Goal: Task Accomplishment & Management: Manage account settings

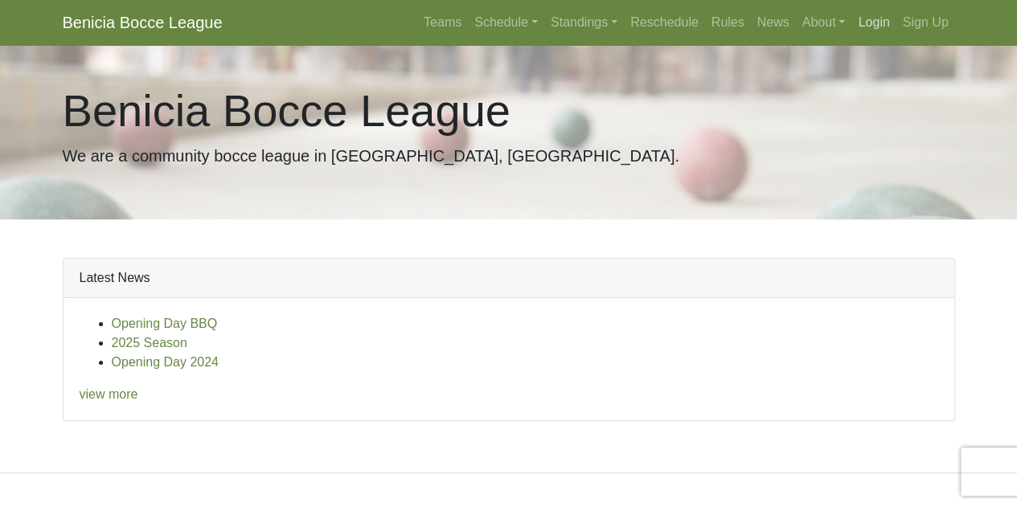
click at [873, 27] on link "Login" at bounding box center [874, 22] width 44 height 32
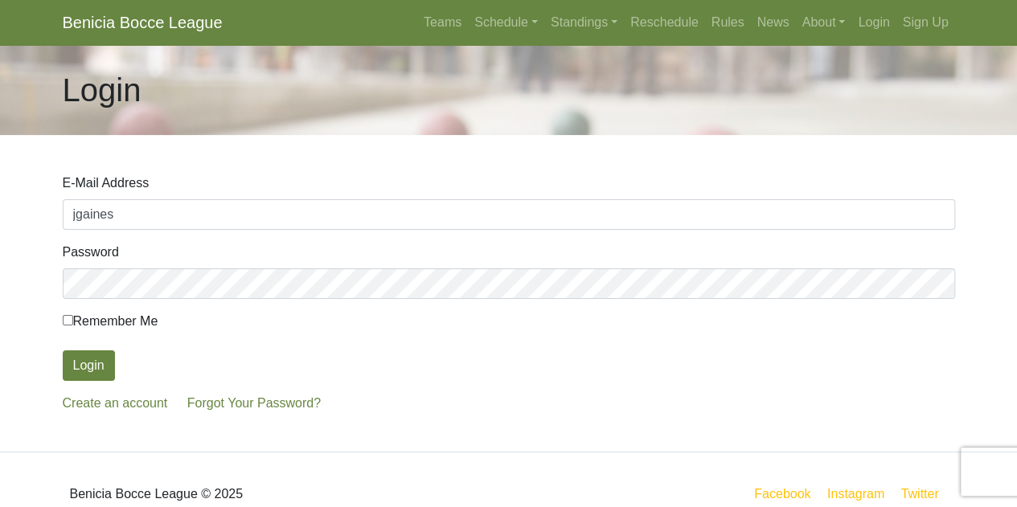
type input "[EMAIL_ADDRESS][DOMAIN_NAME]"
click at [224, 404] on link "Forgot Your Password?" at bounding box center [254, 403] width 134 height 14
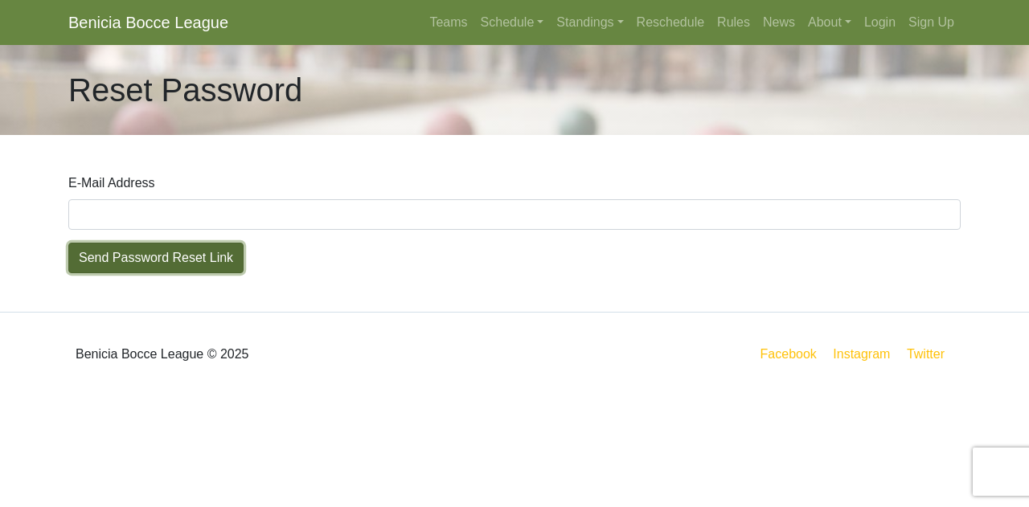
click at [167, 259] on button "Send Password Reset Link" at bounding box center [155, 258] width 175 height 31
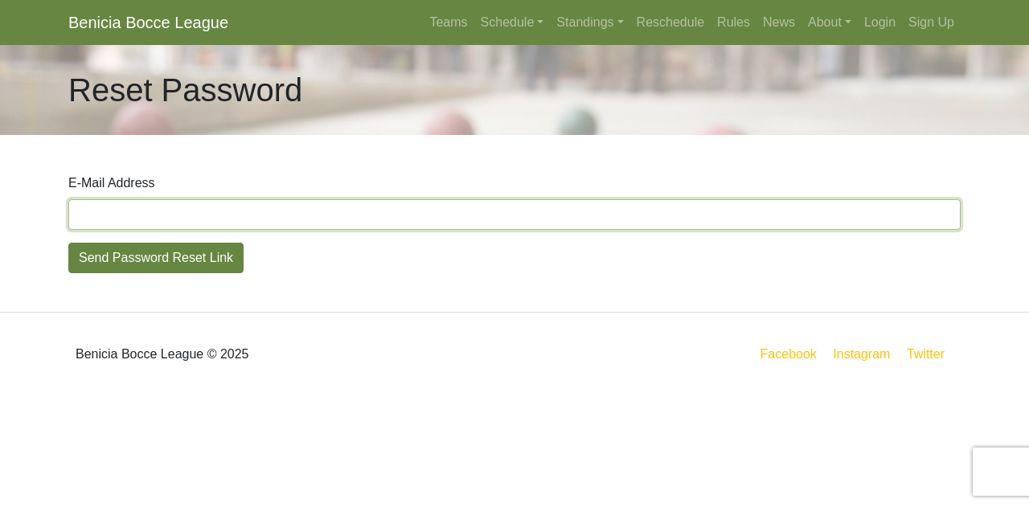
click at [164, 216] on input "E-Mail Address" at bounding box center [514, 214] width 893 height 31
type input "[EMAIL_ADDRESS][DOMAIN_NAME]"
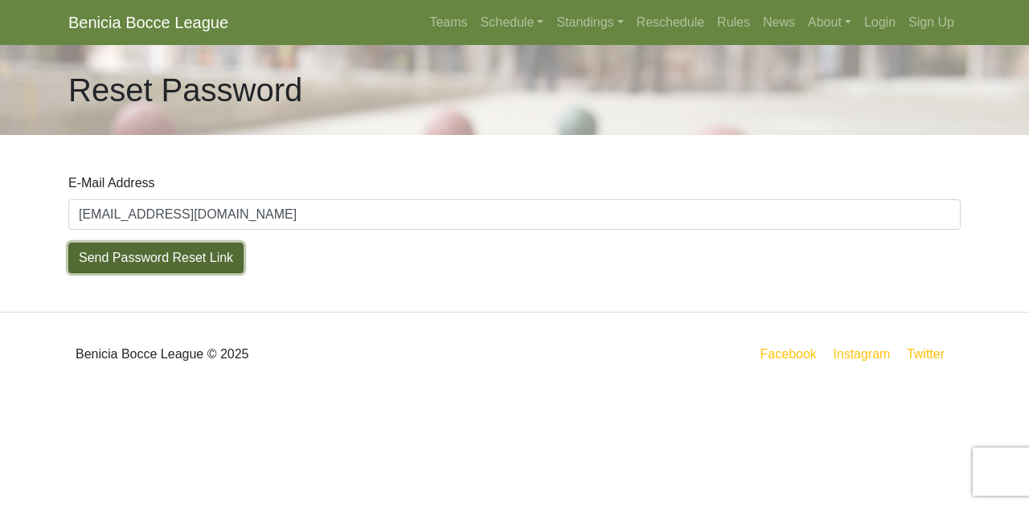
click at [94, 261] on button "Send Password Reset Link" at bounding box center [155, 258] width 175 height 31
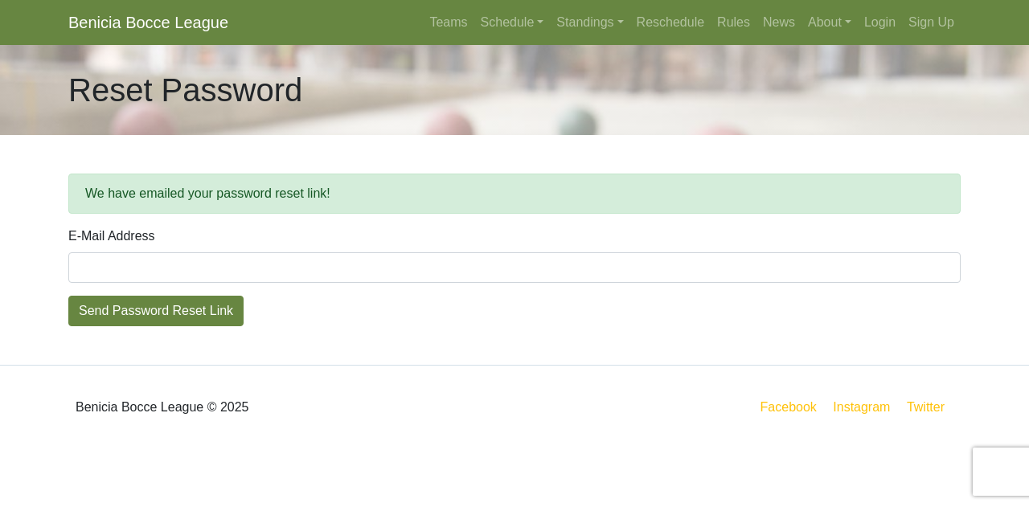
click at [391, 93] on div "Reset Password" at bounding box center [514, 90] width 917 height 90
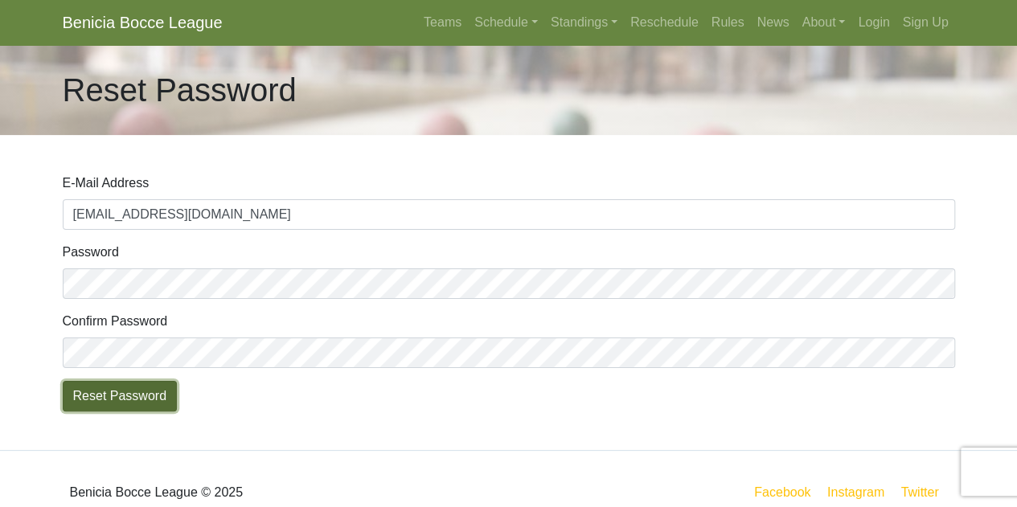
click at [128, 395] on button "Reset Password" at bounding box center [120, 396] width 115 height 31
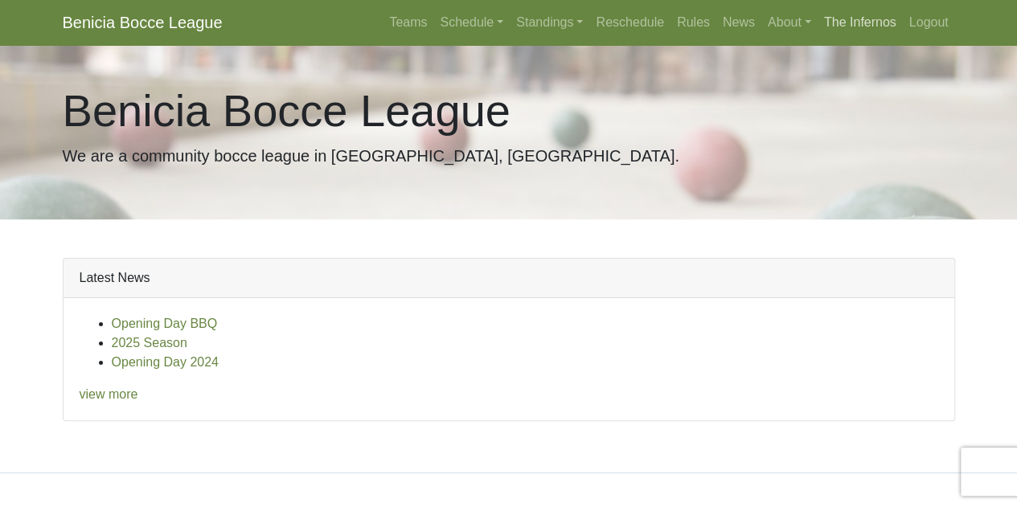
click at [857, 22] on link "The Infernos" at bounding box center [860, 22] width 85 height 32
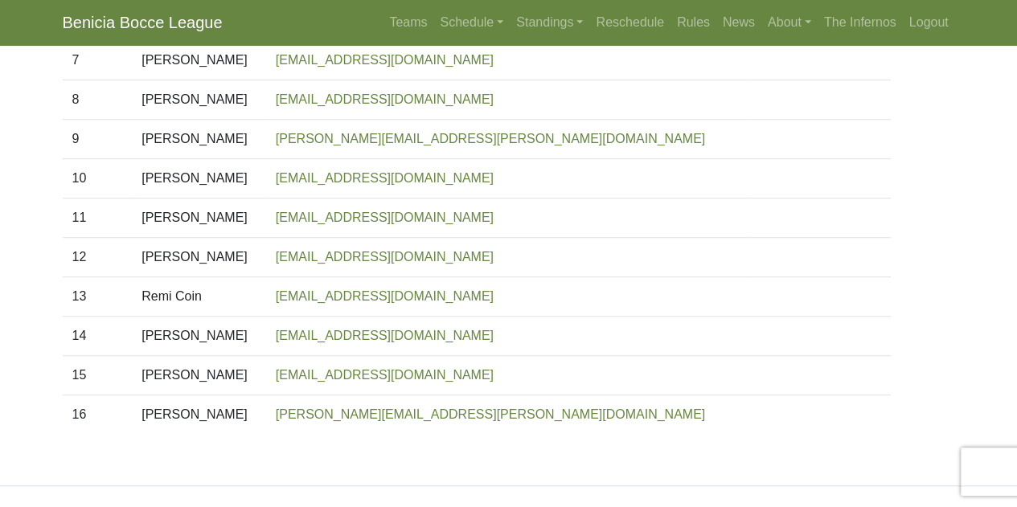
scroll to position [515, 0]
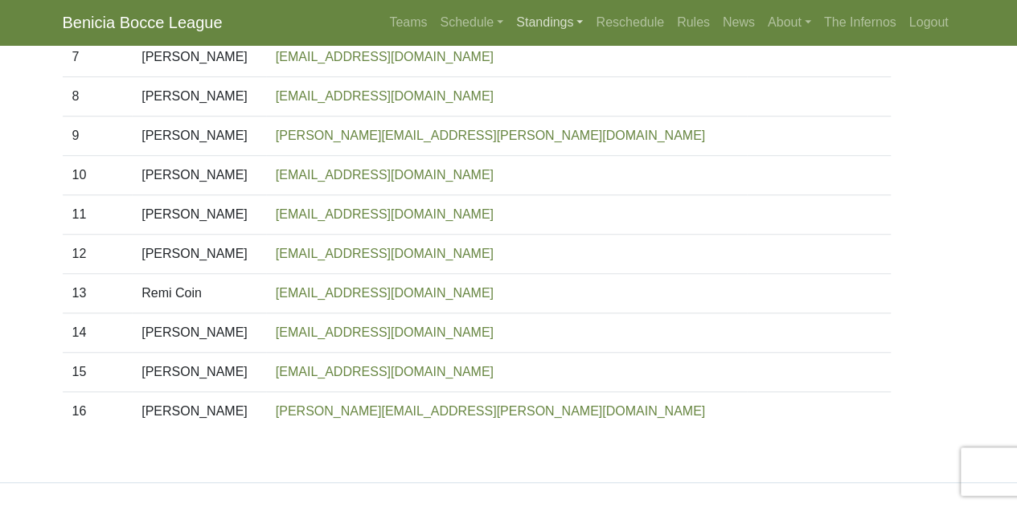
click at [540, 27] on link "Standings" at bounding box center [550, 22] width 80 height 32
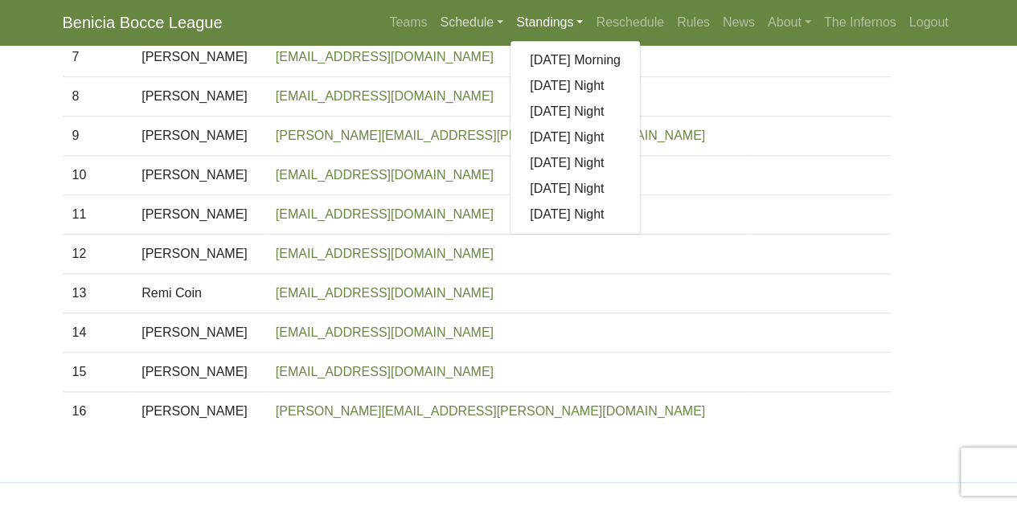
click at [454, 23] on link "Schedule" at bounding box center [471, 22] width 76 height 32
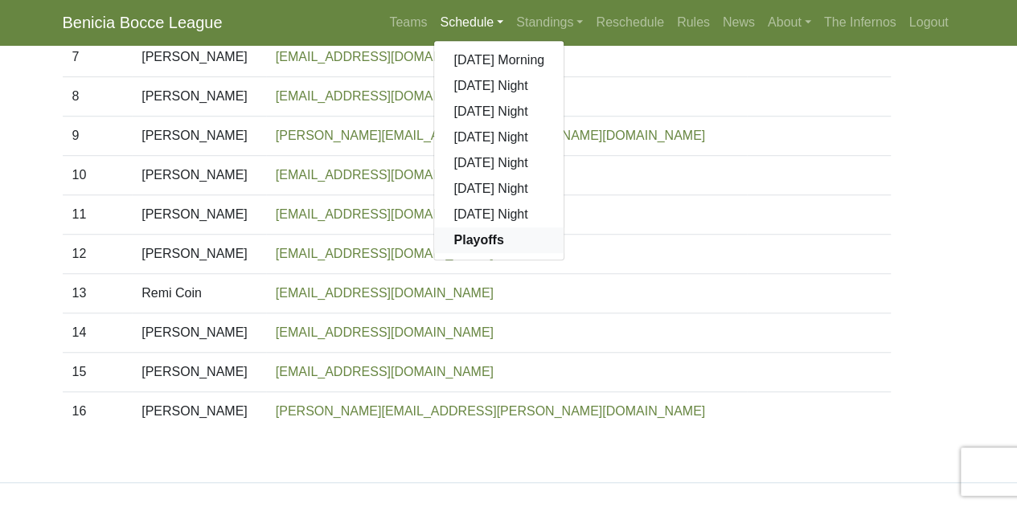
click at [455, 247] on strong "Playoffs" at bounding box center [479, 240] width 50 height 14
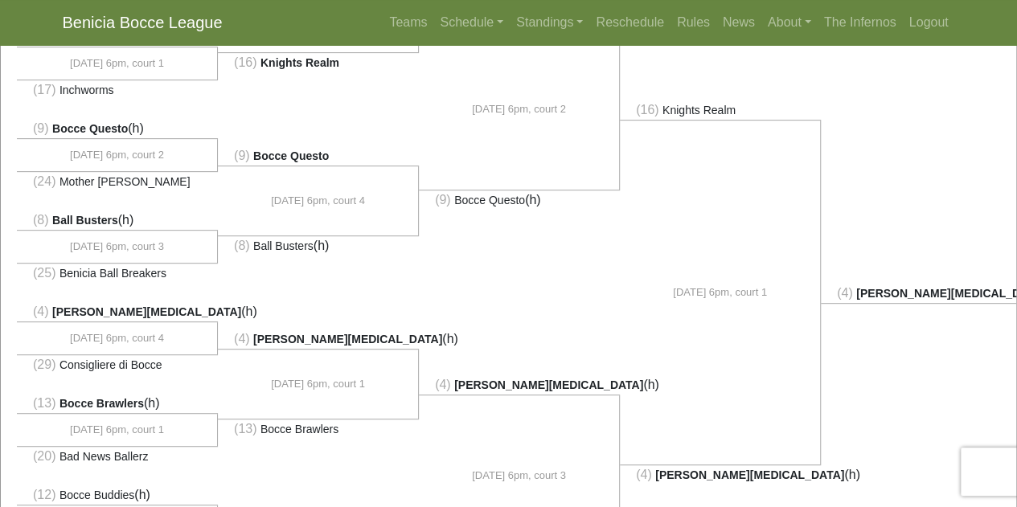
scroll to position [265, 0]
